Goal: Task Accomplishment & Management: Use online tool/utility

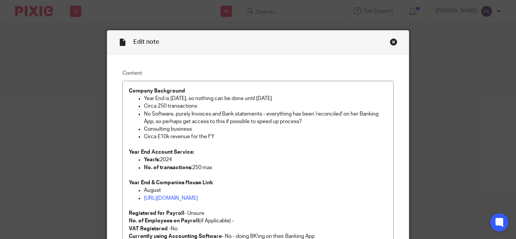
click at [391, 42] on div "Close this dialog window" at bounding box center [394, 42] width 8 height 8
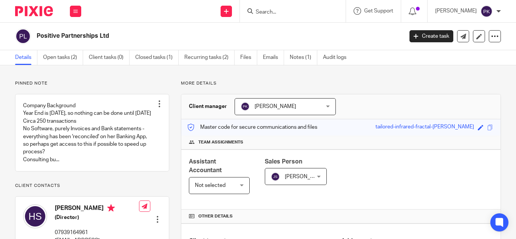
click at [257, 11] on input "Search" at bounding box center [289, 12] width 68 height 7
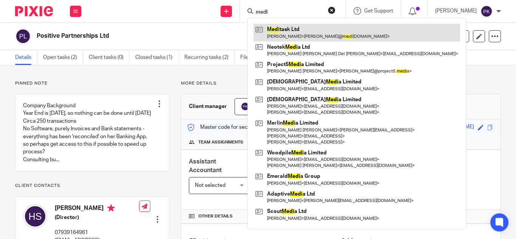
type input "medi"
click at [281, 34] on link at bounding box center [356, 32] width 206 height 17
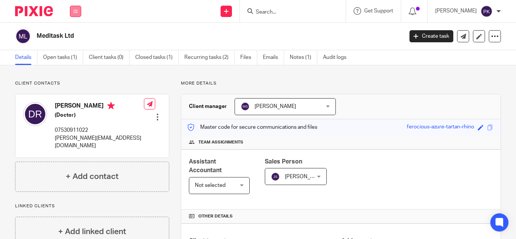
click at [77, 10] on icon at bounding box center [75, 11] width 5 height 5
click at [74, 34] on link "Work" at bounding box center [71, 34] width 12 height 5
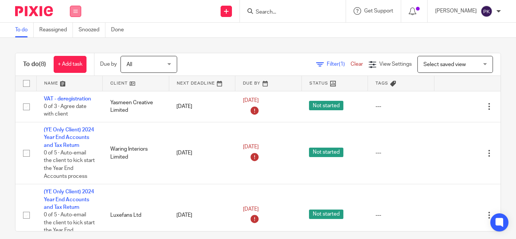
click at [75, 16] on button at bounding box center [75, 11] width 11 height 11
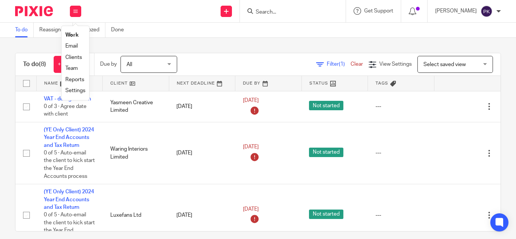
click at [79, 59] on link "Clients" at bounding box center [73, 57] width 17 height 5
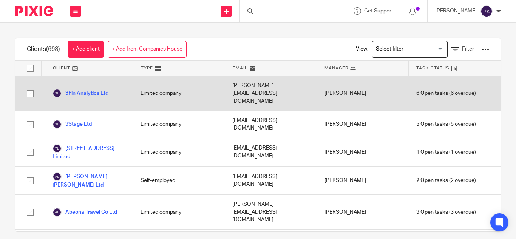
click at [383, 52] on input "Search for option" at bounding box center [408, 49] width 70 height 13
click at [430, 51] on input "Search for option" at bounding box center [408, 49] width 70 height 13
click at [414, 51] on input "Search for option" at bounding box center [408, 49] width 70 height 13
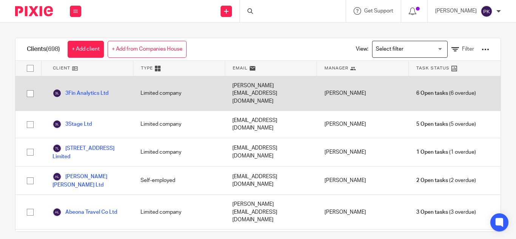
click at [414, 51] on input "Search for option" at bounding box center [408, 49] width 70 height 13
click at [481, 52] on div at bounding box center [485, 50] width 8 height 8
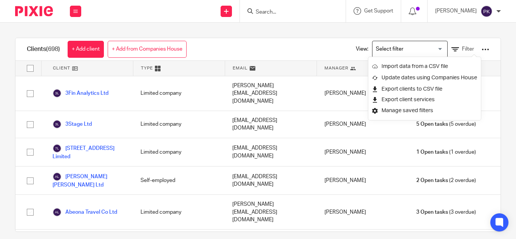
click at [481, 48] on div at bounding box center [485, 50] width 8 height 8
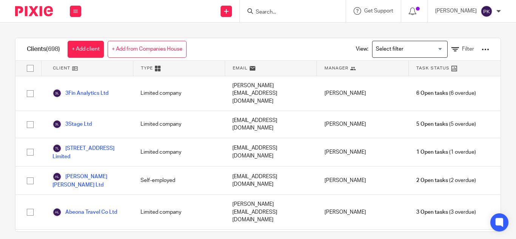
click at [481, 49] on div at bounding box center [485, 50] width 8 height 8
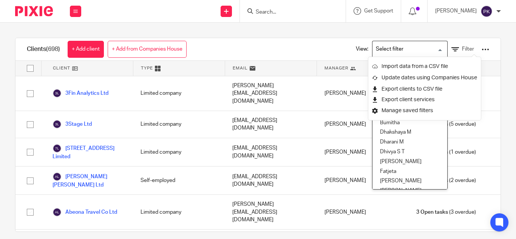
click at [393, 52] on input "Search for option" at bounding box center [408, 49] width 70 height 13
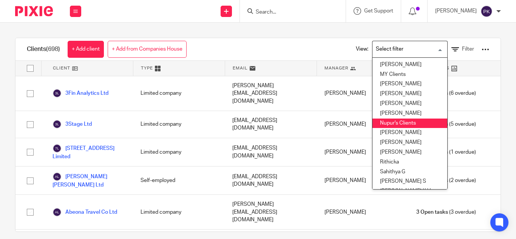
scroll to position [244, 0]
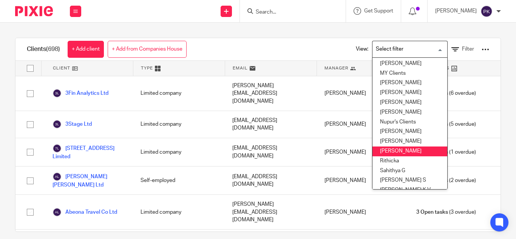
click at [390, 148] on li "[PERSON_NAME]" at bounding box center [409, 151] width 75 height 10
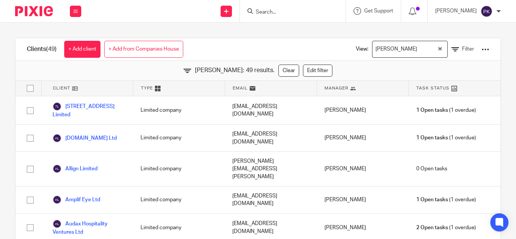
click at [428, 48] on div "Priyadharshini Kalidass Loading..." at bounding box center [409, 49] width 75 height 17
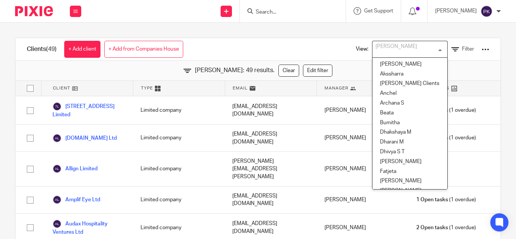
scroll to position [211, 0]
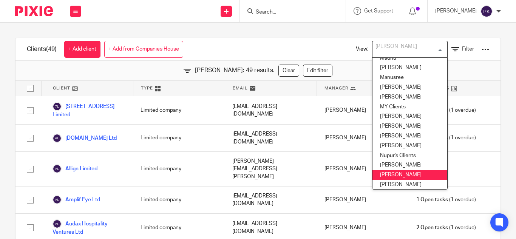
click at [392, 172] on li "Priyadharshini K" at bounding box center [409, 175] width 75 height 10
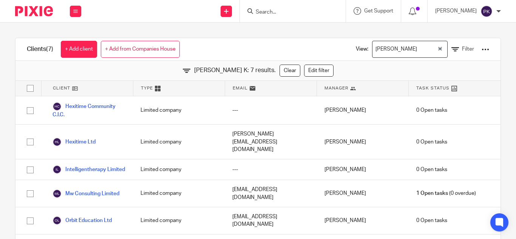
scroll to position [13, 0]
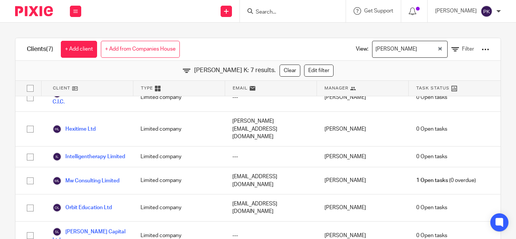
click at [438, 48] on icon "Clear Selected" at bounding box center [440, 49] width 4 height 4
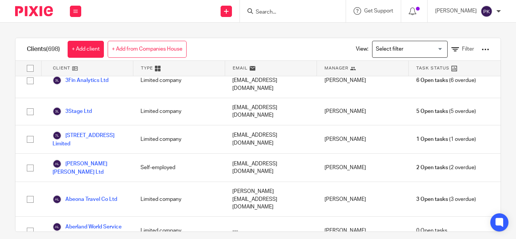
scroll to position [6644, 0]
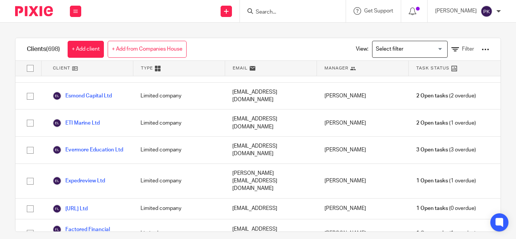
click at [405, 49] on input "Search for option" at bounding box center [408, 49] width 70 height 13
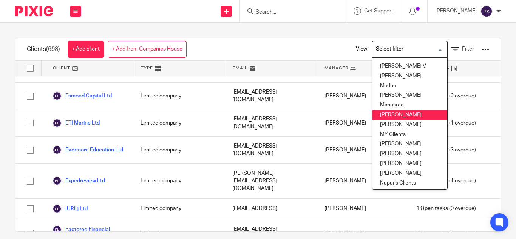
scroll to position [182, 0]
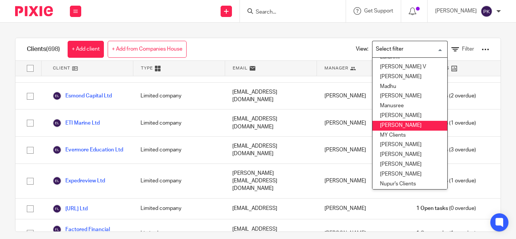
click at [391, 122] on li "Mugesh" at bounding box center [409, 126] width 75 height 10
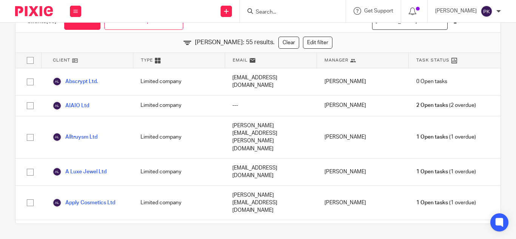
scroll to position [0, 0]
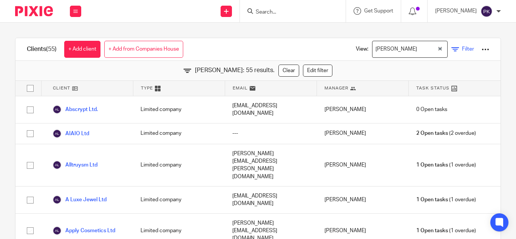
click at [462, 49] on span "Filter" at bounding box center [468, 48] width 12 height 5
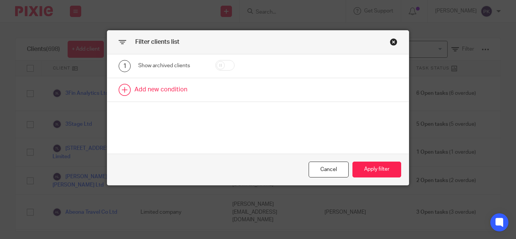
click at [143, 89] on link at bounding box center [257, 89] width 301 height 23
click at [152, 92] on div "Field" at bounding box center [167, 92] width 47 height 16
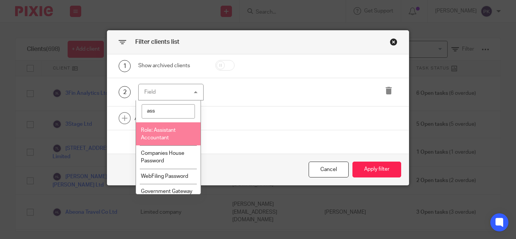
type input "ass"
click at [160, 133] on li "Role: Assistant Accountant" at bounding box center [168, 133] width 65 height 23
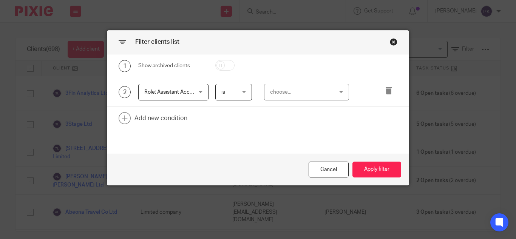
click at [276, 92] on div "choose..." at bounding box center [301, 92] width 63 height 16
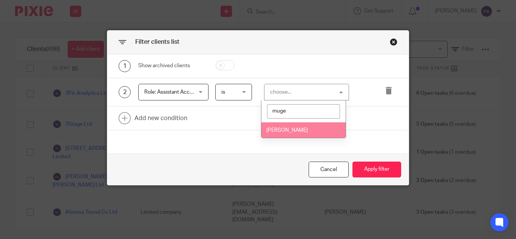
type input "muge"
click at [293, 125] on li "Mugesh Senthilkumar" at bounding box center [303, 129] width 84 height 15
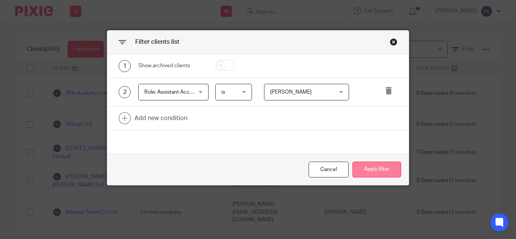
click at [390, 171] on button "Apply filter" at bounding box center [376, 170] width 49 height 16
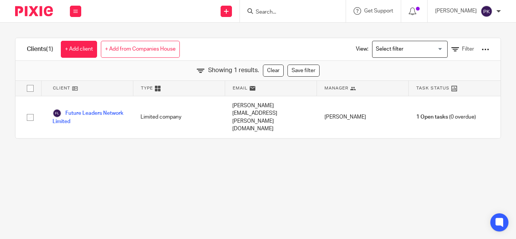
click at [411, 45] on input "Search for option" at bounding box center [408, 49] width 70 height 13
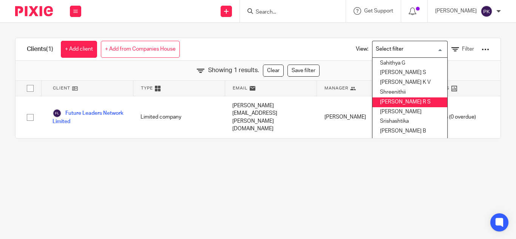
scroll to position [365, 0]
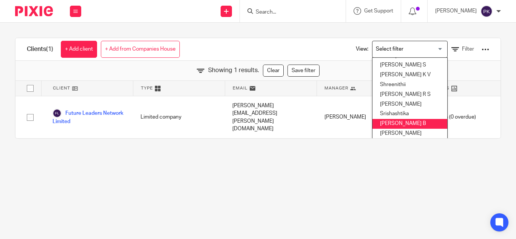
drag, startPoint x: 326, startPoint y: 156, endPoint x: 329, endPoint y: 153, distance: 4.0
click at [328, 154] on main "Clients (1) + Add client + Add from Companies House View: Loading... Aishwarya …" at bounding box center [258, 119] width 516 height 239
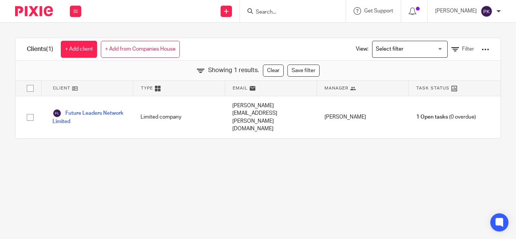
click at [419, 43] on div "Search for option" at bounding box center [407, 48] width 71 height 15
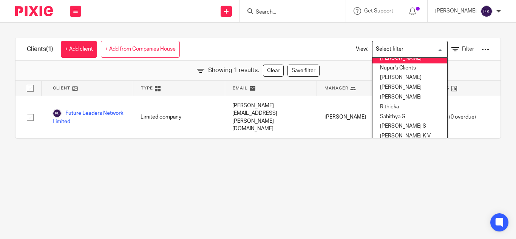
scroll to position [294, 0]
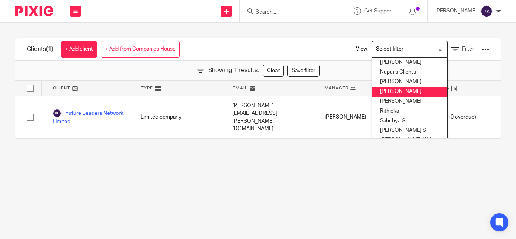
click at [263, 73] on link "Clear" at bounding box center [273, 71] width 21 height 12
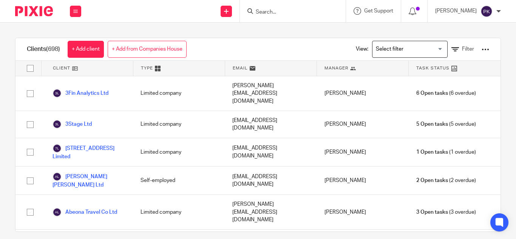
click at [416, 54] on input "Search for option" at bounding box center [408, 49] width 70 height 13
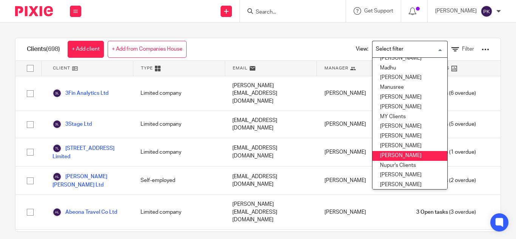
scroll to position [200, 0]
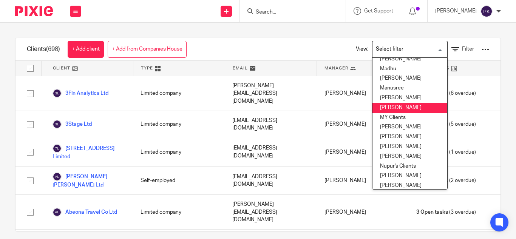
click at [389, 107] on li "Mugesh" at bounding box center [409, 108] width 75 height 10
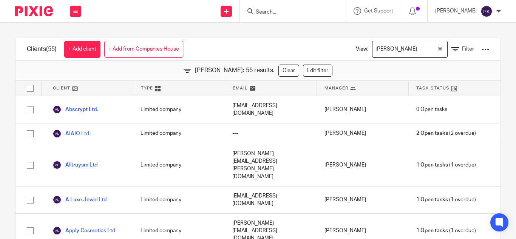
click at [469, 47] on div "View: Mugesh Loading... Filter" at bounding box center [416, 49] width 145 height 22
click at [481, 49] on div at bounding box center [485, 50] width 8 height 8
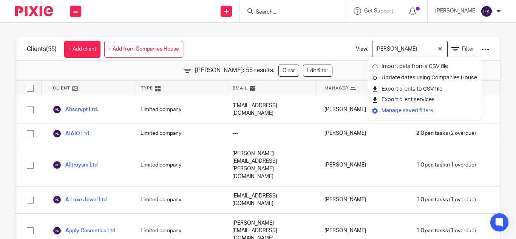
click at [424, 112] on link "Manage saved filters" at bounding box center [424, 110] width 105 height 11
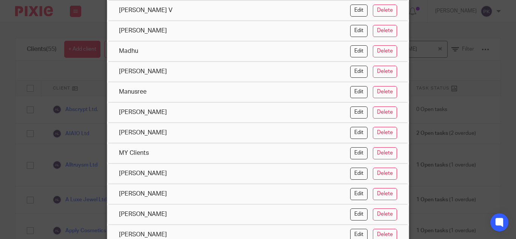
click at [482, 79] on div "Manage saved filters These are the filters available in your workspace Aishwary…" at bounding box center [258, 119] width 516 height 239
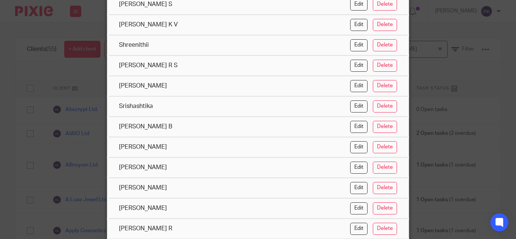
scroll to position [425, 0]
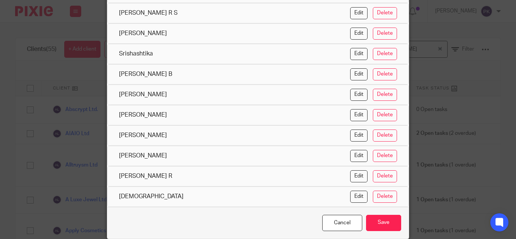
click at [346, 225] on div "Cancel" at bounding box center [342, 223] width 40 height 16
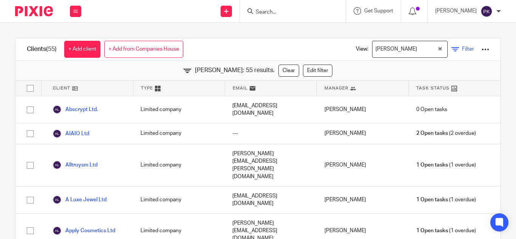
click at [451, 51] on link "Filter" at bounding box center [462, 49] width 23 height 8
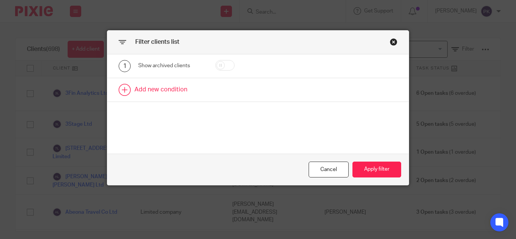
click at [162, 89] on link at bounding box center [257, 89] width 301 height 23
click at [166, 91] on div "Field" at bounding box center [167, 92] width 47 height 16
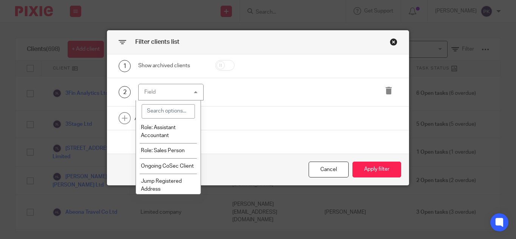
scroll to position [95, 0]
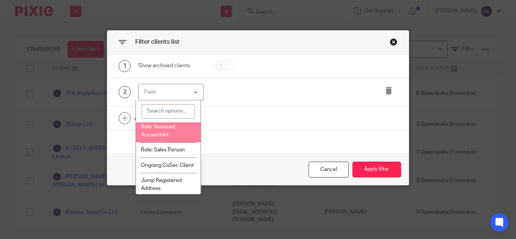
click at [158, 129] on span "Role: Assistant Accountant" at bounding box center [158, 130] width 35 height 13
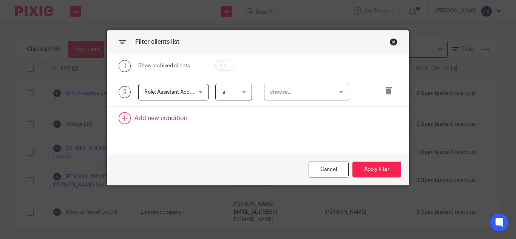
click at [158, 118] on link at bounding box center [257, 117] width 301 height 23
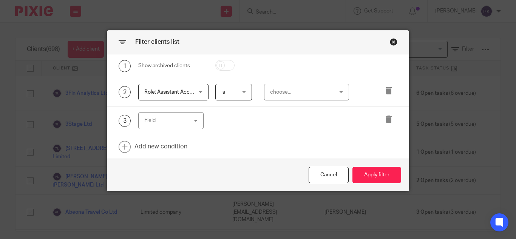
click at [282, 98] on div "choose..." at bounding box center [301, 92] width 63 height 16
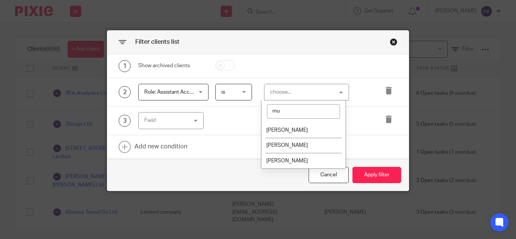
type input "mug"
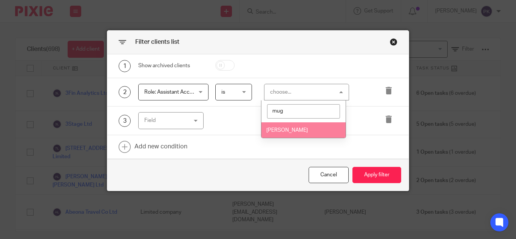
click at [286, 129] on span "Mugesh Senthilkumar" at bounding box center [287, 130] width 42 height 5
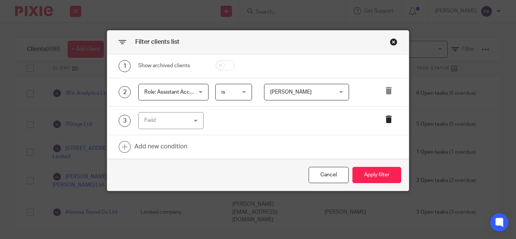
click at [385, 117] on icon at bounding box center [389, 119] width 8 height 8
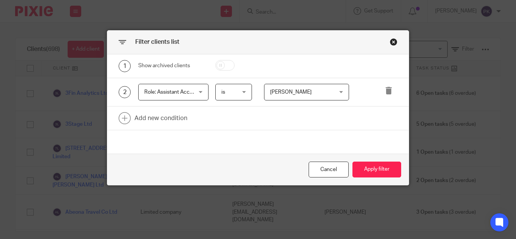
click at [220, 60] on input "checkbox" at bounding box center [224, 65] width 19 height 11
click at [226, 63] on input "checkbox" at bounding box center [224, 65] width 19 height 11
checkbox input "false"
click at [373, 168] on button "Apply filter" at bounding box center [376, 170] width 49 height 16
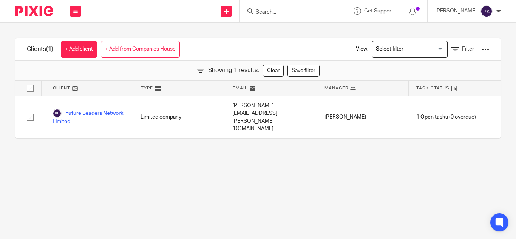
click at [259, 8] on form at bounding box center [295, 10] width 80 height 9
click at [256, 12] on input "Search" at bounding box center [289, 12] width 68 height 7
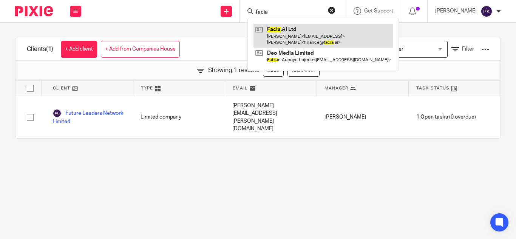
type input "facia"
click at [284, 43] on link at bounding box center [322, 35] width 139 height 23
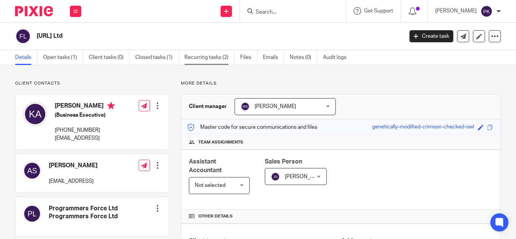
click at [214, 63] on link "Recurring tasks (2)" at bounding box center [209, 57] width 50 height 15
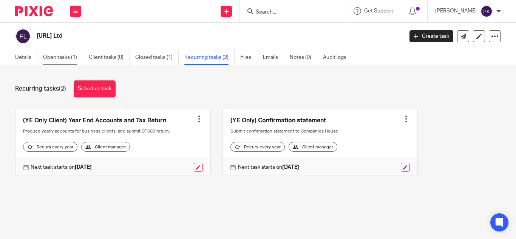
click at [77, 60] on link "Open tasks (1)" at bounding box center [63, 57] width 40 height 15
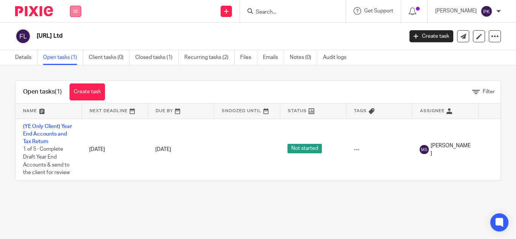
click at [80, 9] on button at bounding box center [75, 11] width 11 height 11
click at [76, 37] on link "Work" at bounding box center [71, 34] width 12 height 5
